Goal: Information Seeking & Learning: Find specific fact

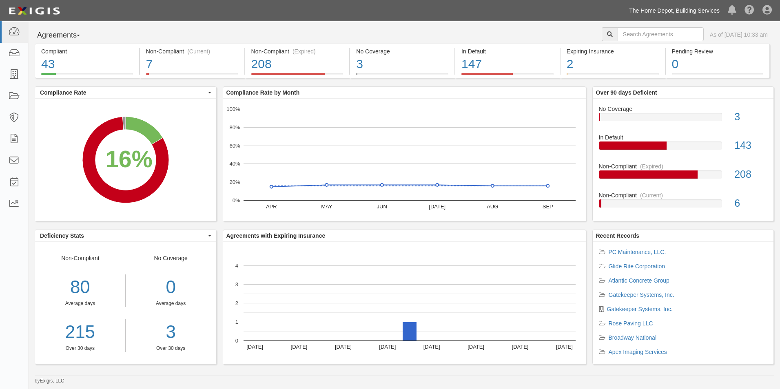
click at [679, 9] on link "The Home Depot, Building Services" at bounding box center [674, 10] width 99 height 16
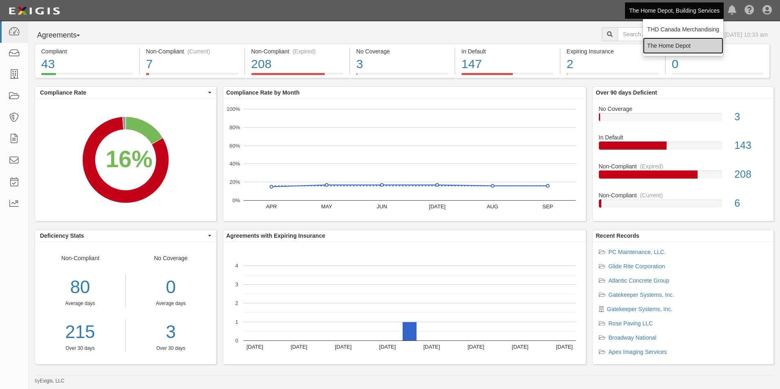
click at [675, 43] on link "The Home Depot" at bounding box center [683, 46] width 80 height 16
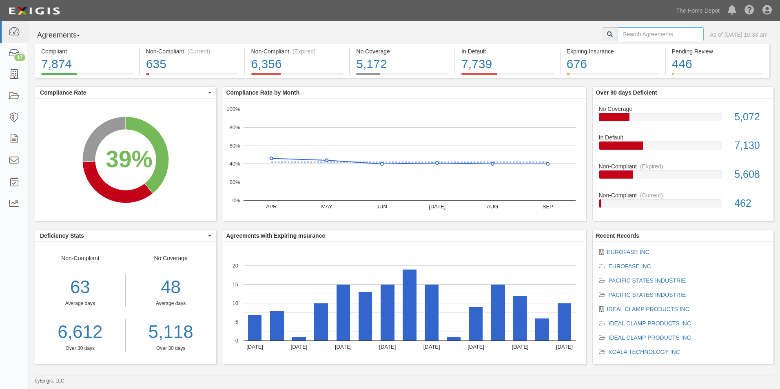
click at [653, 33] on input "text" at bounding box center [661, 34] width 86 height 14
type input "TTI"
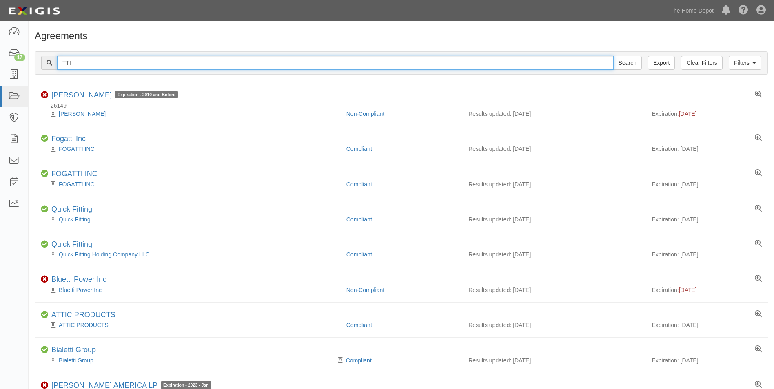
click at [354, 67] on input "TTI" at bounding box center [335, 63] width 556 height 14
click at [353, 67] on input "TTI" at bounding box center [335, 63] width 556 height 14
paste input "60064576"
type input "60064576"
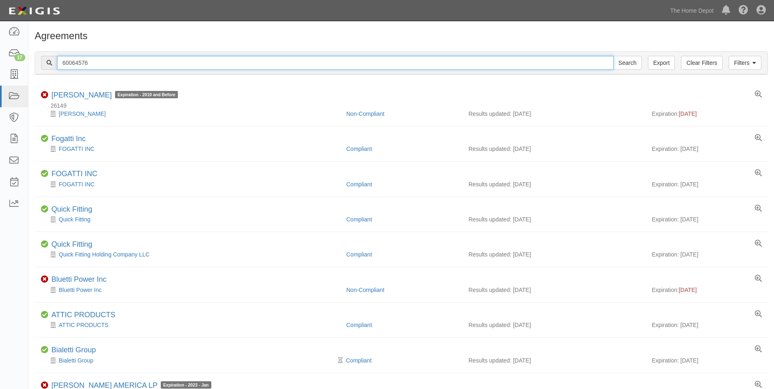
click at [613, 56] on input "Search" at bounding box center [627, 63] width 29 height 14
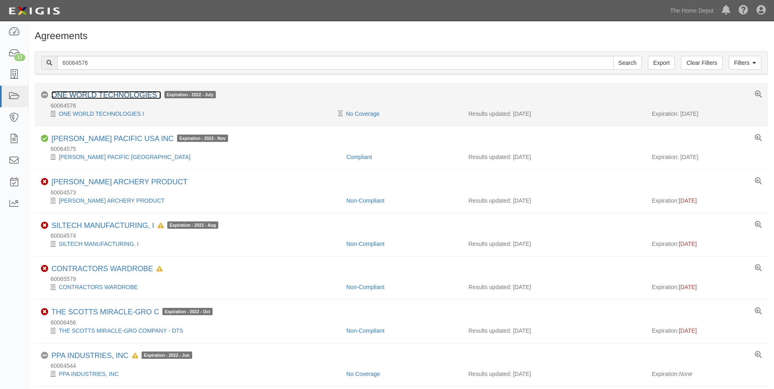
click at [133, 95] on link "ONE WORLD TECHNOLOGIES I" at bounding box center [106, 95] width 110 height 8
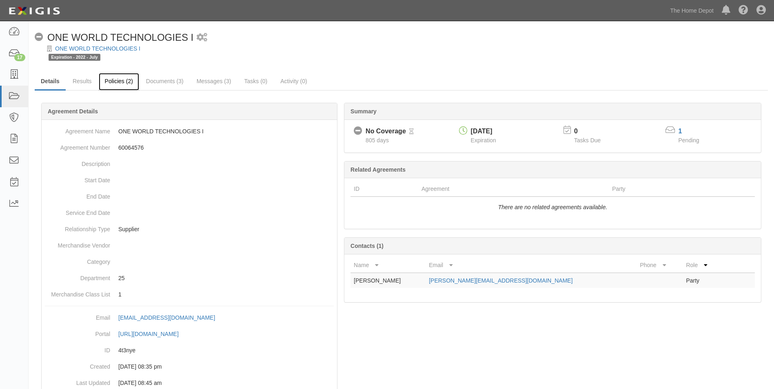
click at [113, 81] on link "Policies (2)" at bounding box center [119, 82] width 40 height 18
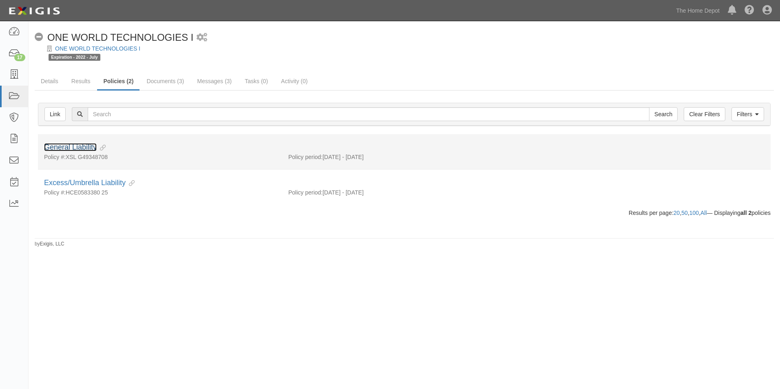
click at [91, 146] on link "General Liability" at bounding box center [70, 147] width 53 height 8
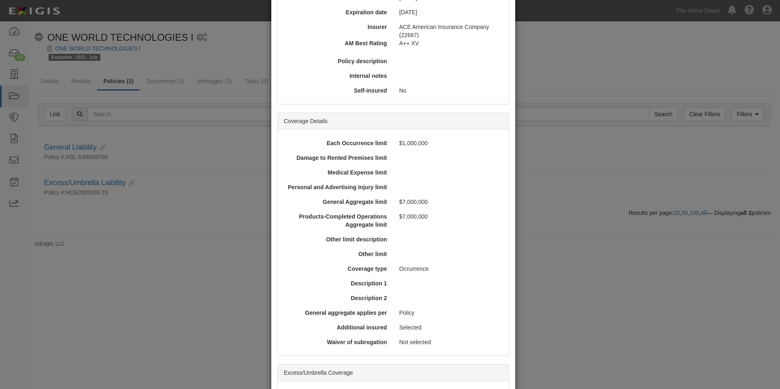
scroll to position [204, 0]
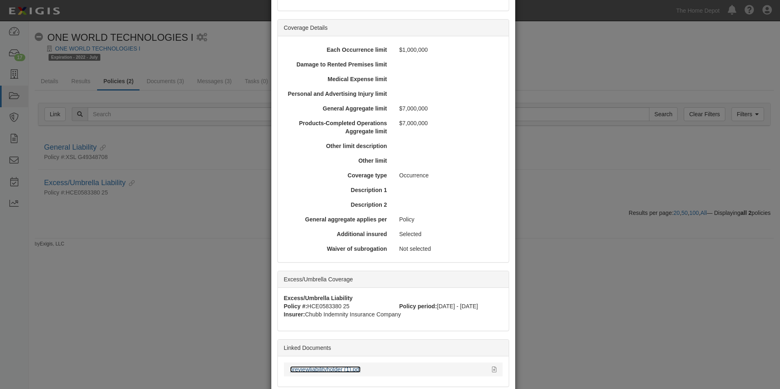
click at [329, 369] on link "previewliabilityholder (1).pdf" at bounding box center [325, 369] width 71 height 7
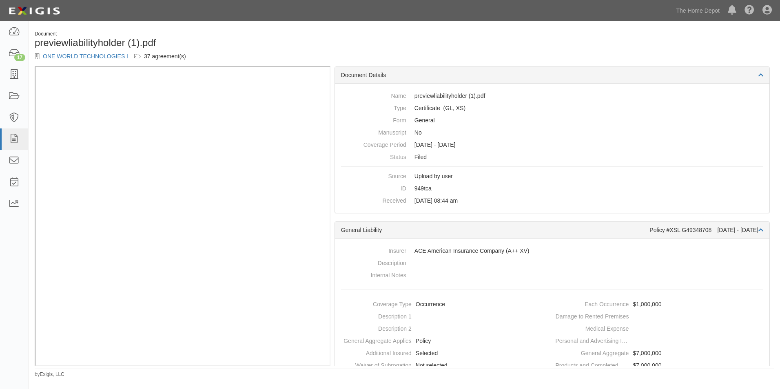
drag, startPoint x: 469, startPoint y: 28, endPoint x: 469, endPoint y: 23, distance: 5.3
click at [468, 28] on div "Document previewliabilityholder (1).pdf ONE WORLD TECHNOLOGIES I 37 agreement(s…" at bounding box center [404, 201] width 751 height 354
